Goal: Find specific page/section: Find specific page/section

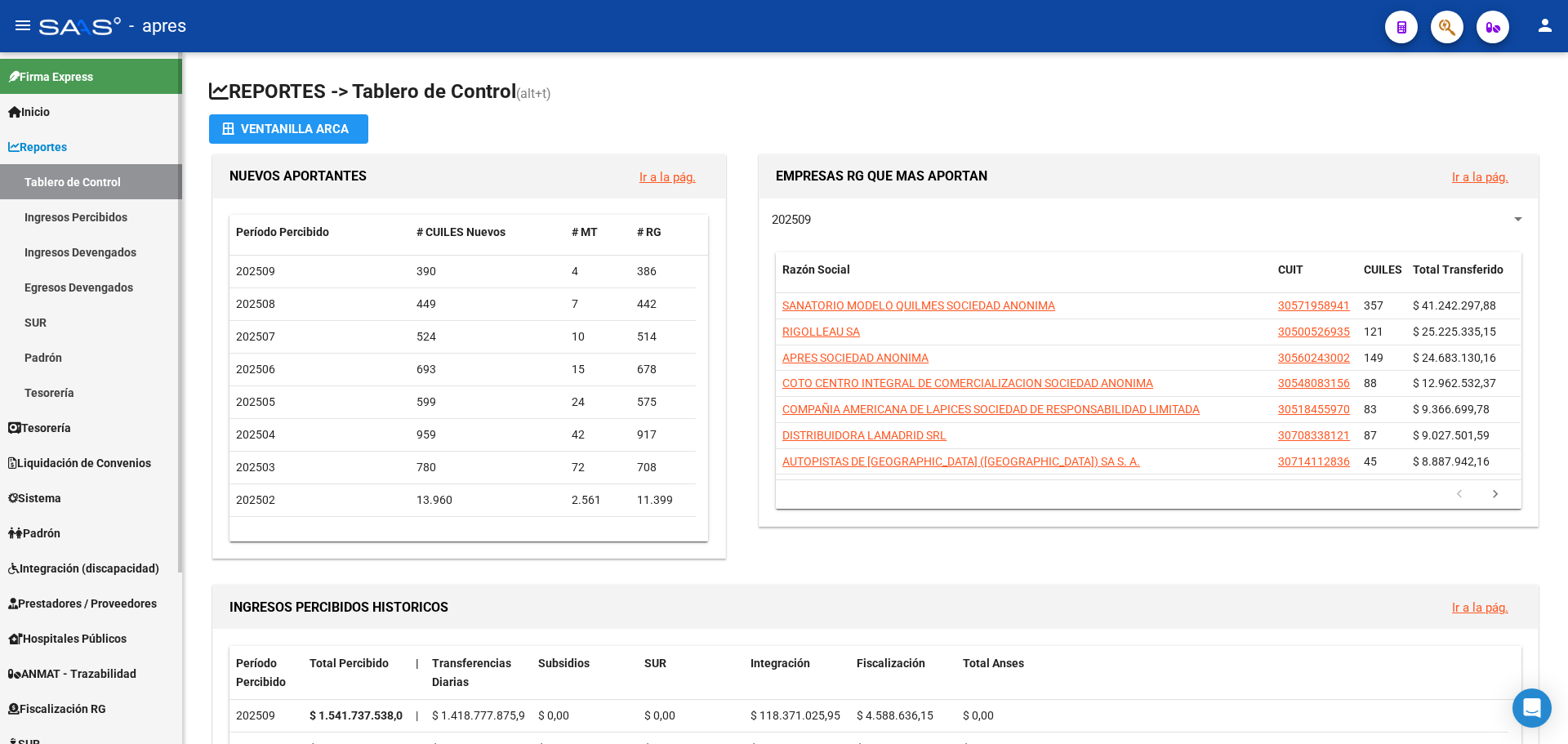
click at [80, 219] on link "Ingresos Percibidos" at bounding box center [91, 216] width 182 height 35
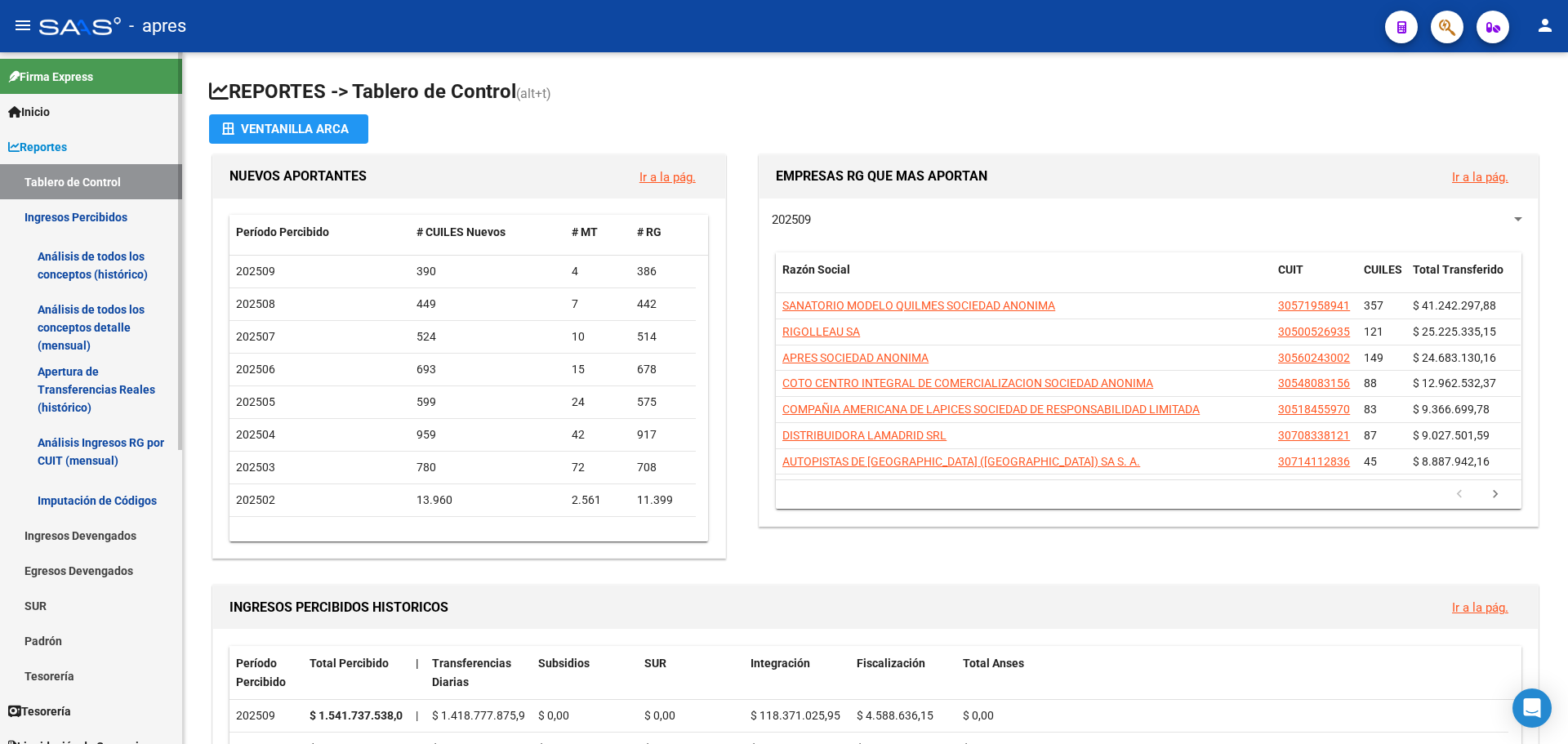
click at [80, 219] on link "Ingresos Percibidos" at bounding box center [91, 216] width 182 height 35
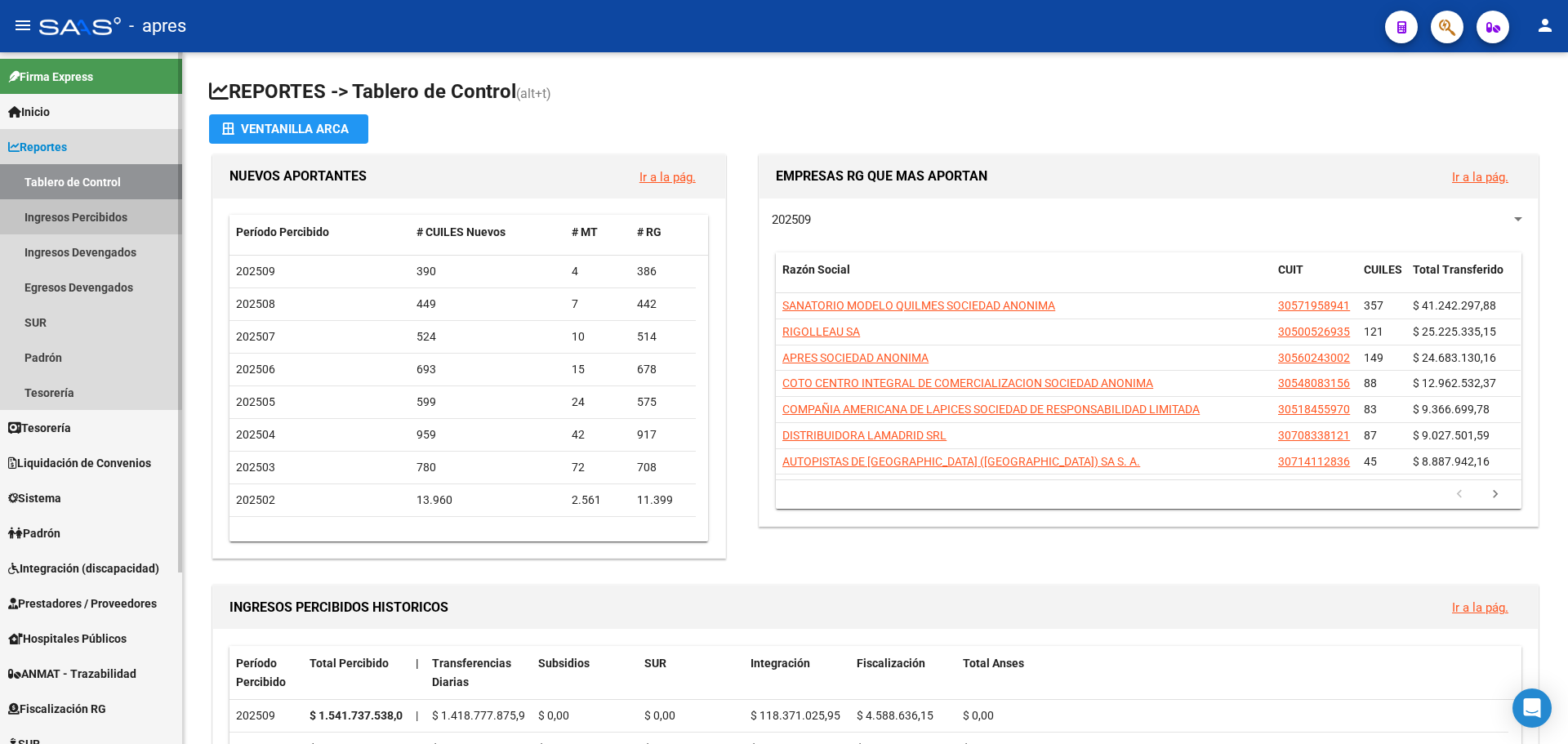
click at [80, 219] on link "Ingresos Percibidos" at bounding box center [91, 216] width 182 height 35
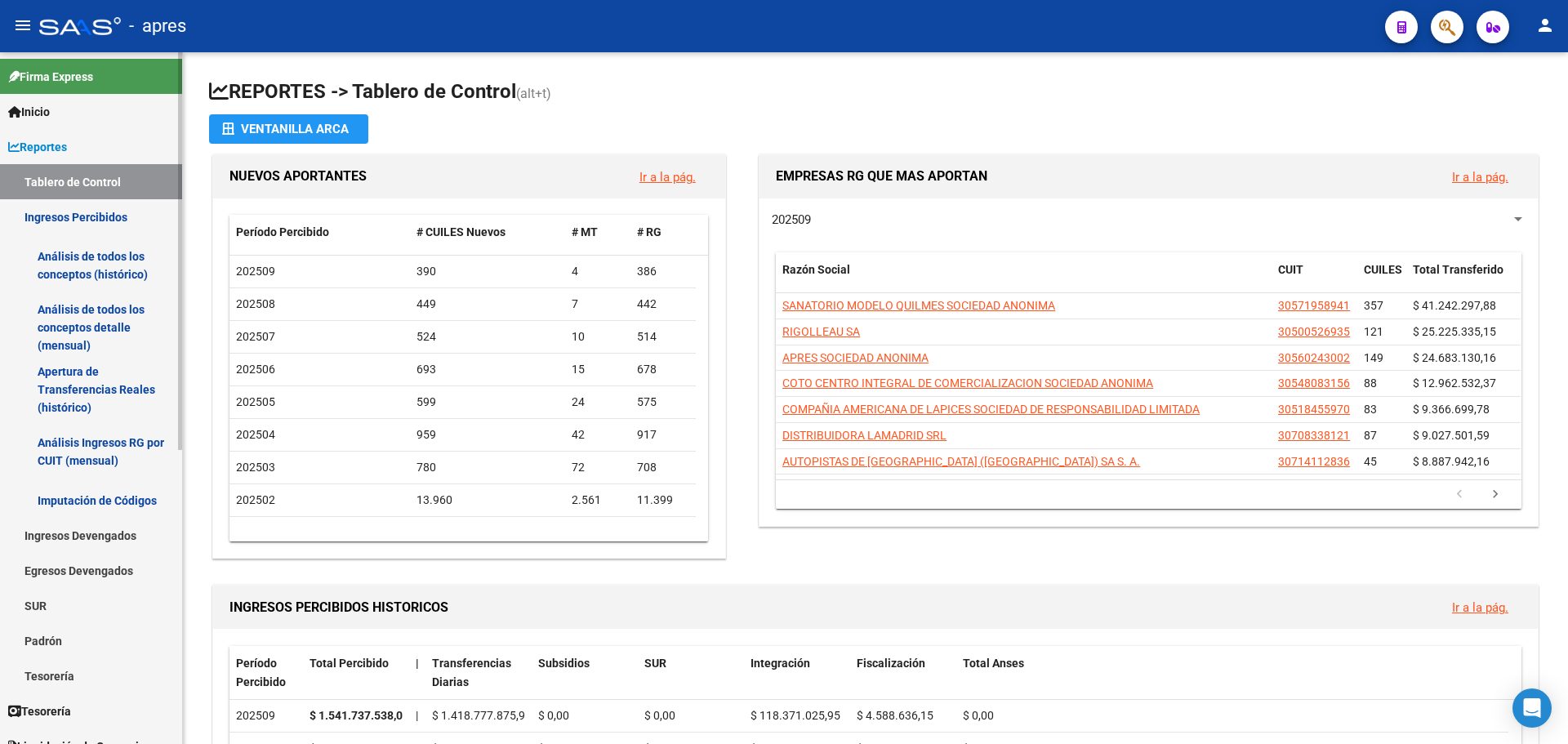
click at [82, 267] on link "Análisis de todos los conceptos (histórico)" at bounding box center [91, 265] width 182 height 62
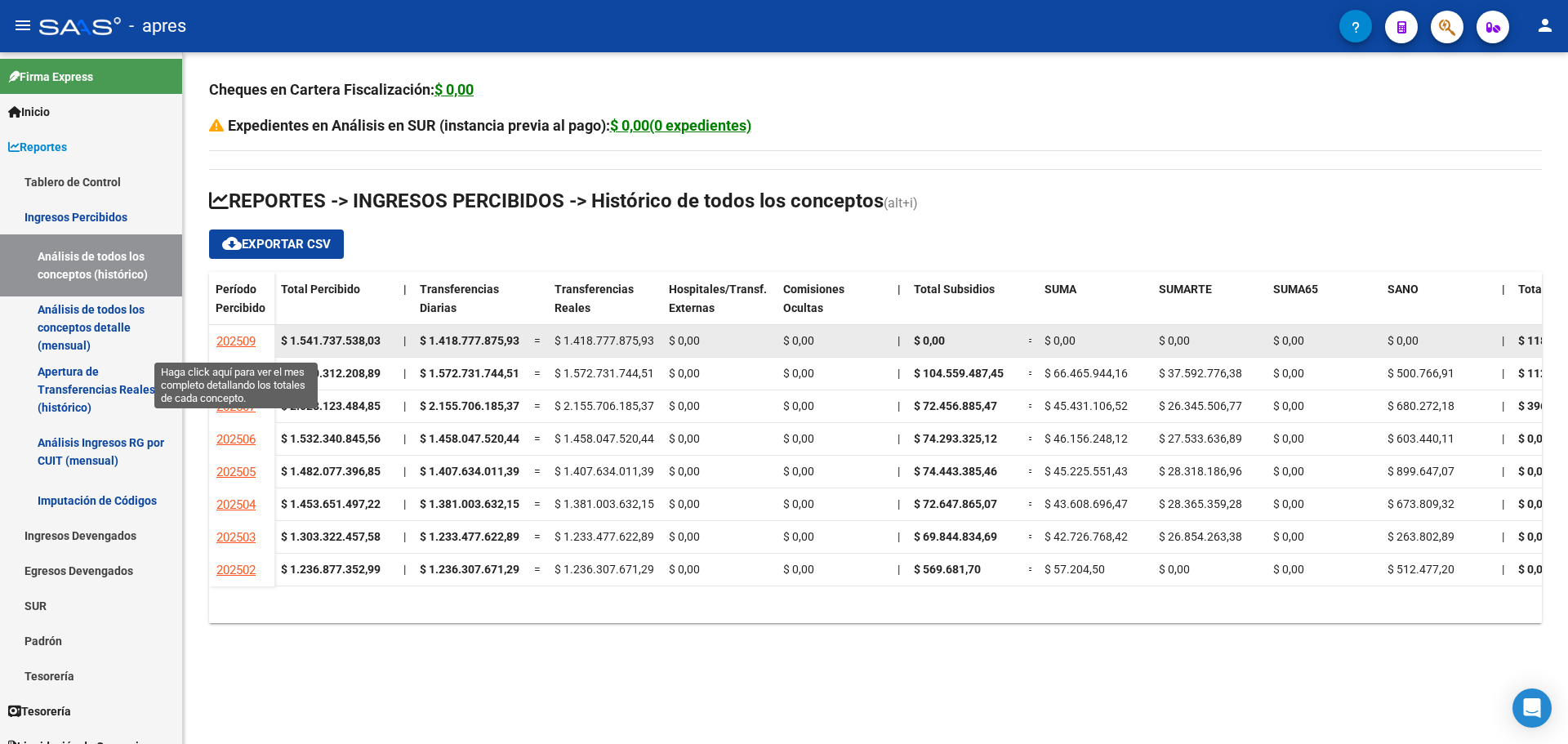
click at [243, 345] on span "202509" at bounding box center [235, 341] width 39 height 15
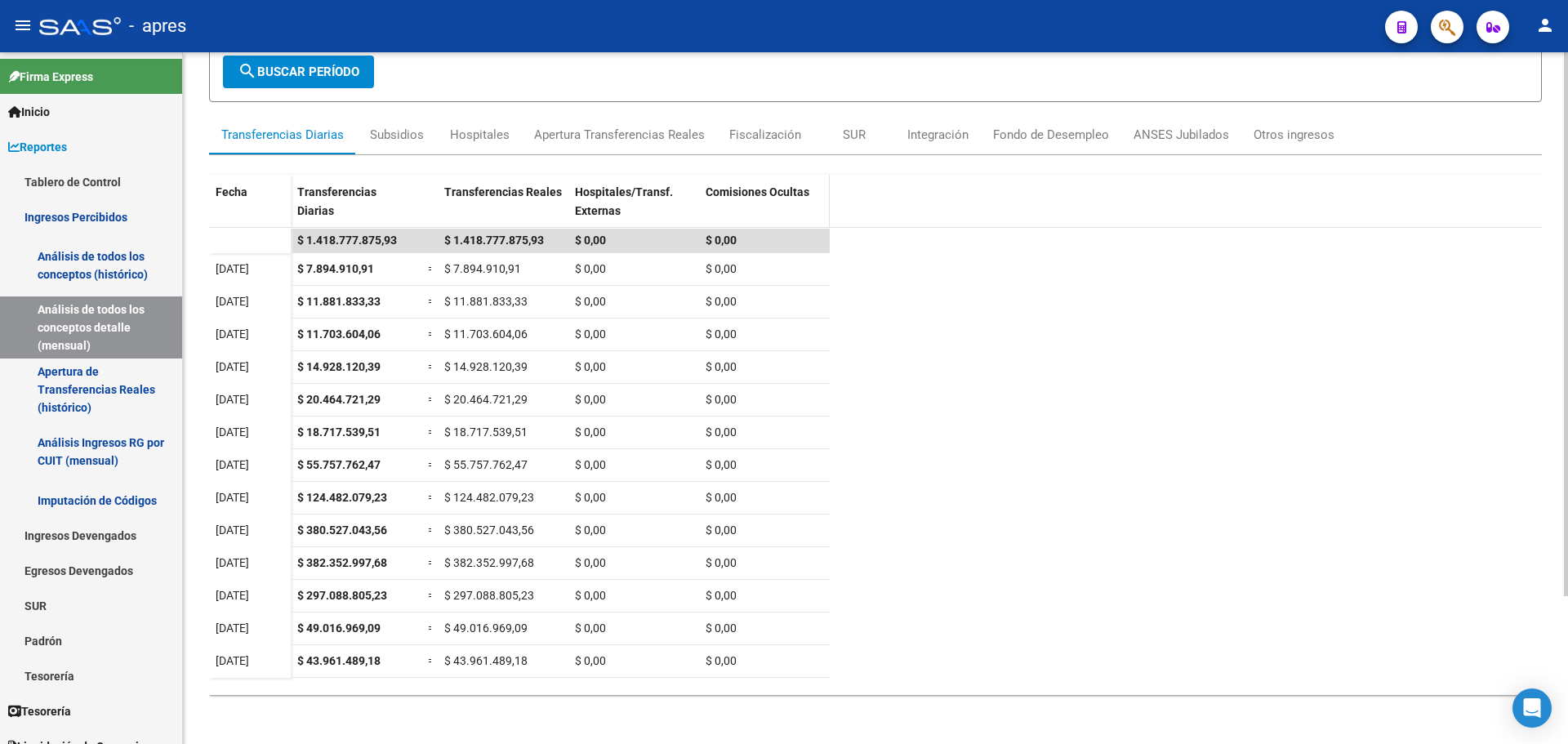
scroll to position [188, 0]
